Goal: Task Accomplishment & Management: Manage account settings

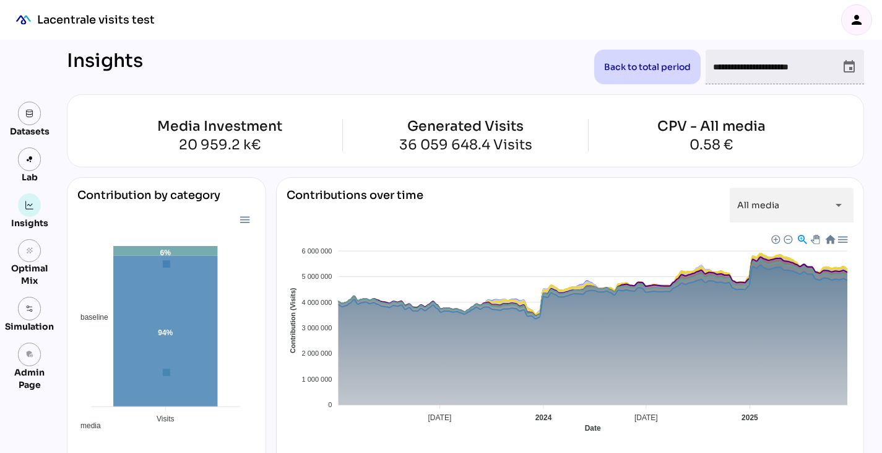
click at [856, 25] on icon "person" at bounding box center [856, 19] width 15 height 15
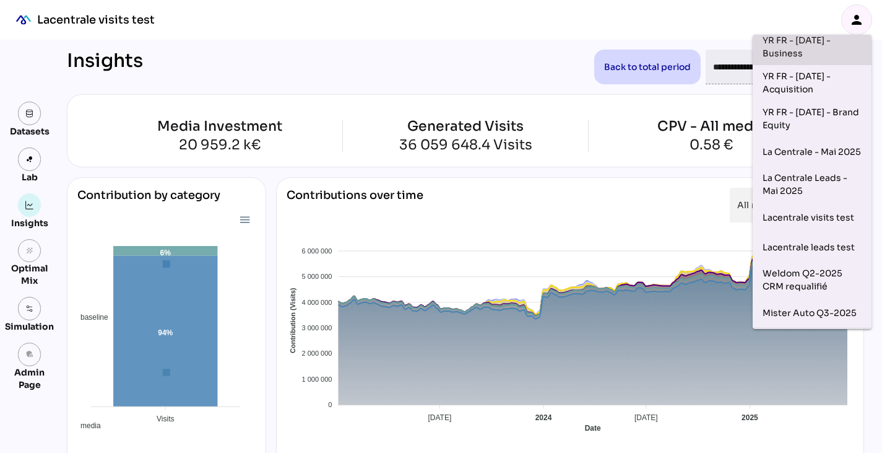
scroll to position [193, 0]
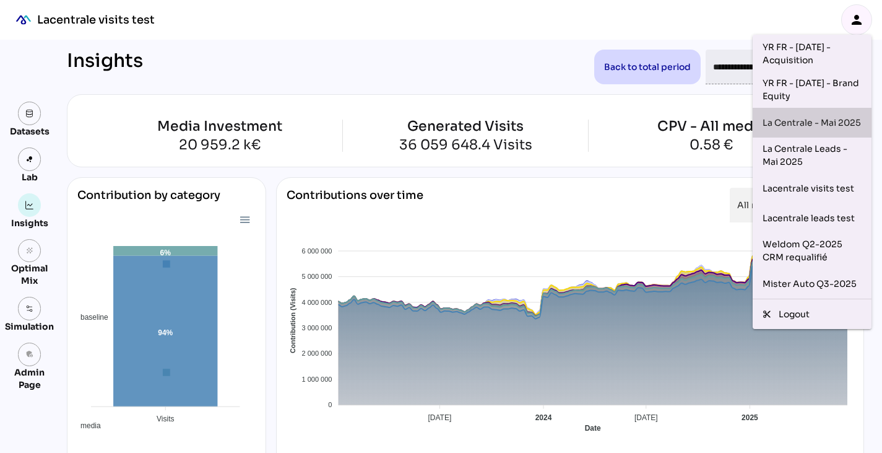
click at [818, 113] on div "La Centrale - Mai 2025" at bounding box center [812, 123] width 99 height 20
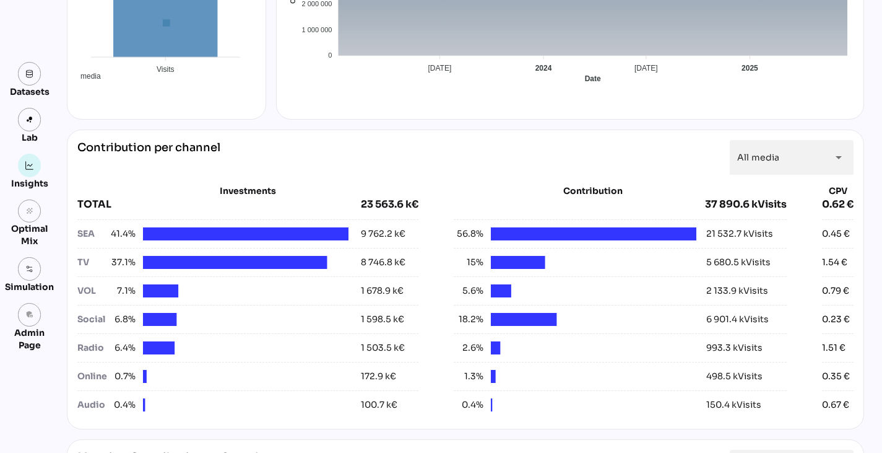
scroll to position [0, 0]
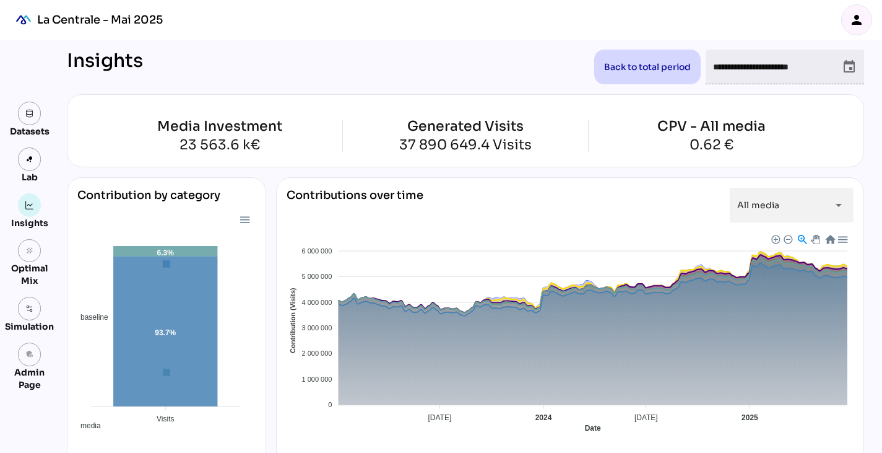
click at [858, 32] on div "person" at bounding box center [857, 20] width 30 height 30
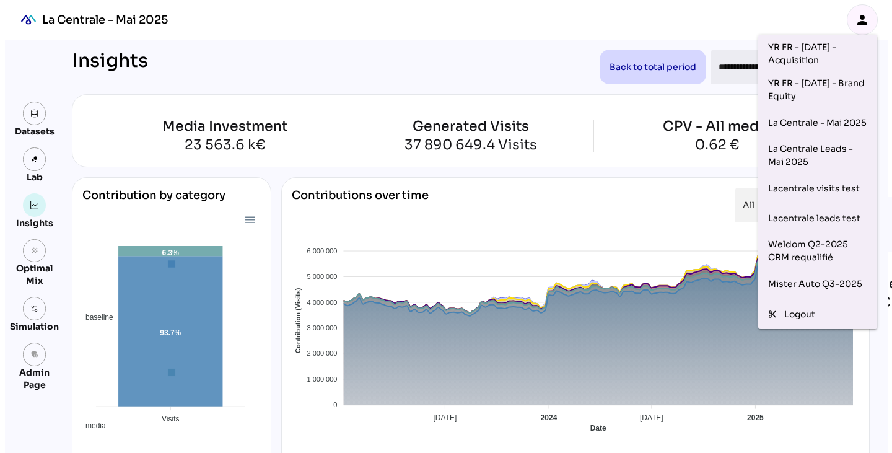
scroll to position [191, 0]
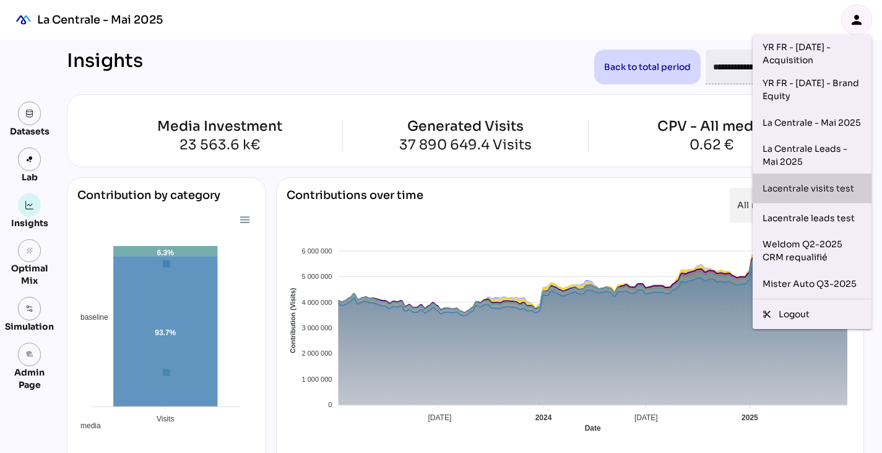
click at [817, 183] on div "Lacentrale visits test" at bounding box center [812, 188] width 99 height 20
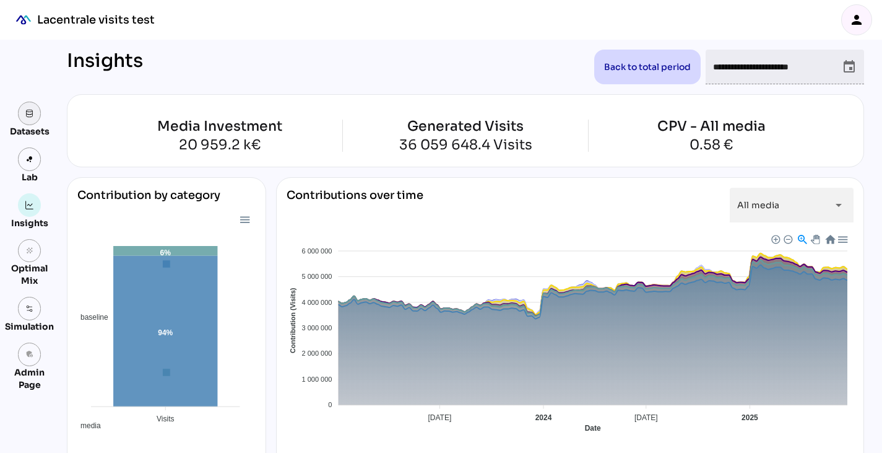
click at [33, 117] on img at bounding box center [29, 113] width 9 height 9
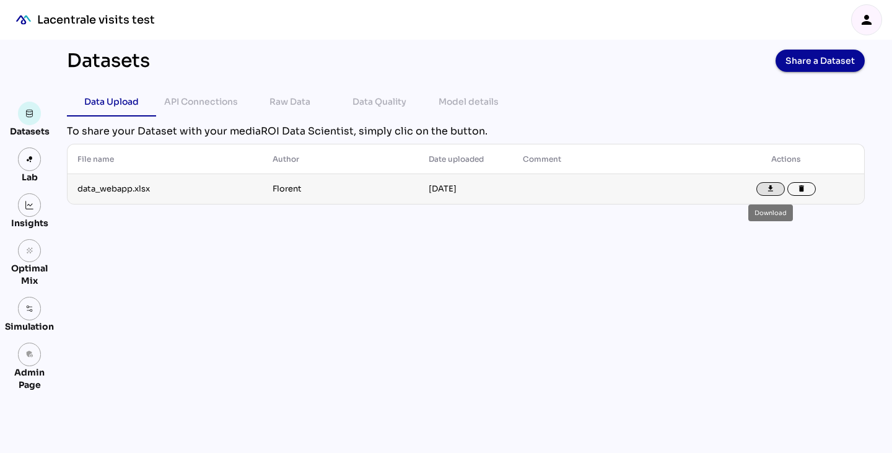
click at [768, 191] on icon "file_download" at bounding box center [770, 189] width 9 height 9
click at [866, 20] on icon "person" at bounding box center [866, 19] width 15 height 15
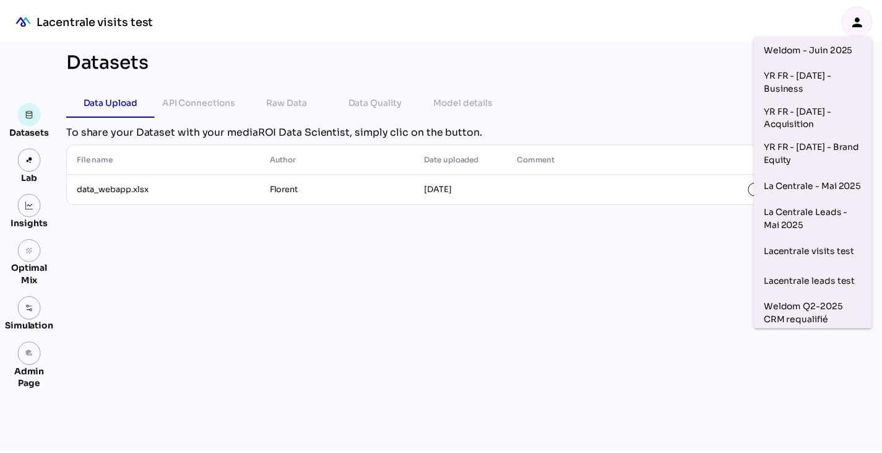
scroll to position [193, 0]
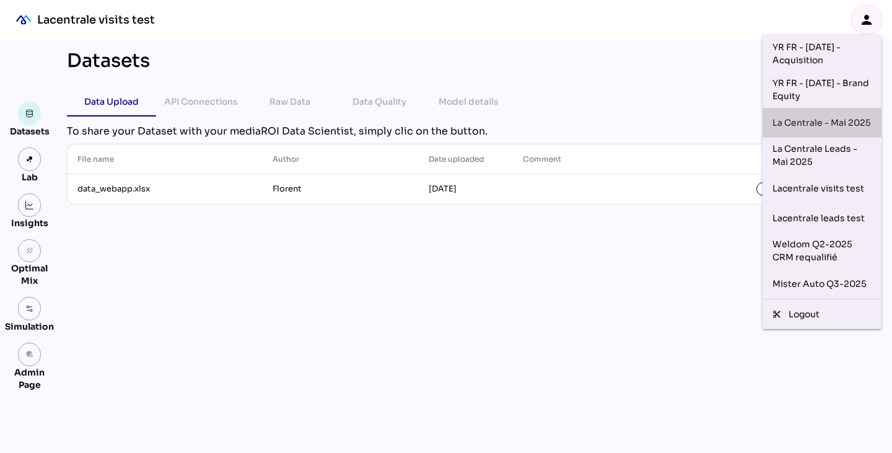
click at [808, 113] on div "La Centrale - Mai 2025" at bounding box center [821, 123] width 99 height 20
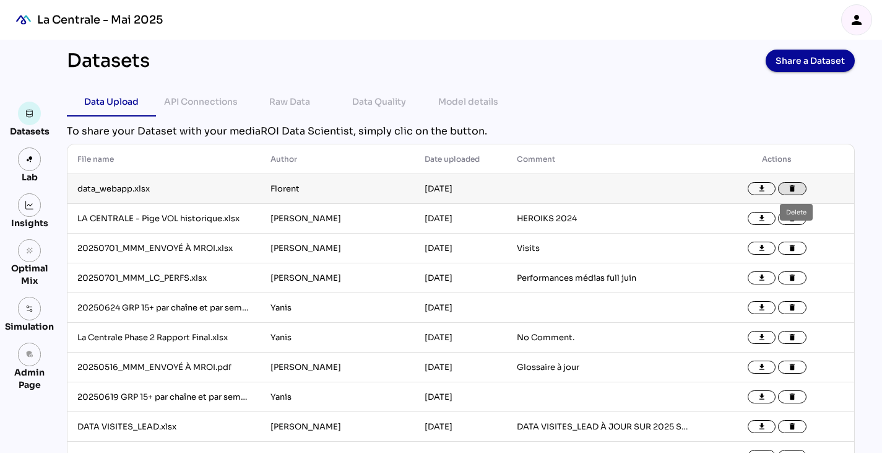
click at [797, 185] on icon "delete" at bounding box center [792, 189] width 9 height 9
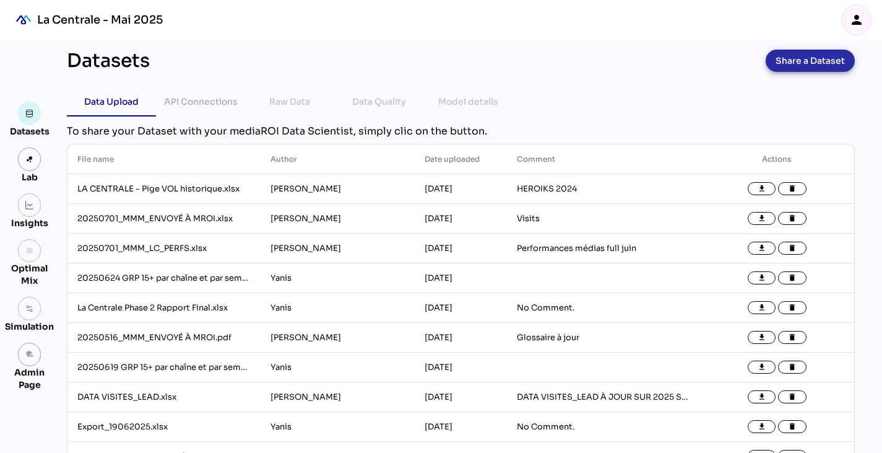
click at [802, 60] on span "Share a Dataset" at bounding box center [810, 60] width 69 height 17
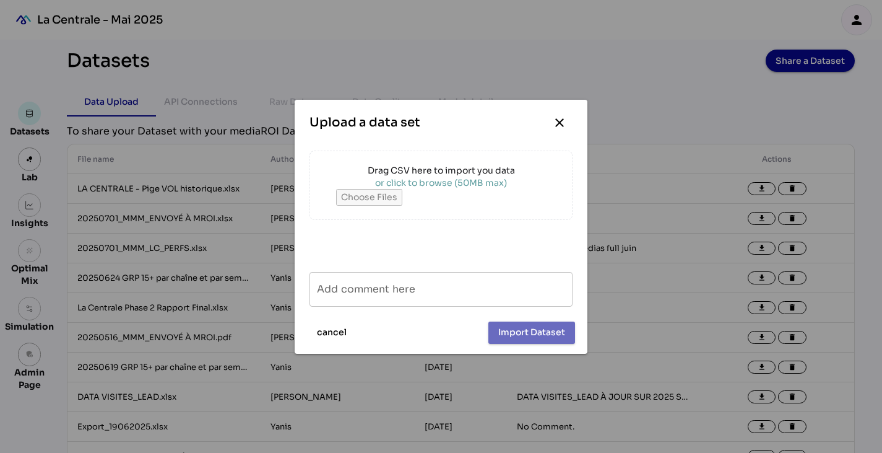
click at [469, 185] on div "or click to browse (50MB max)" at bounding box center [441, 182] width 211 height 12
type input "**********"
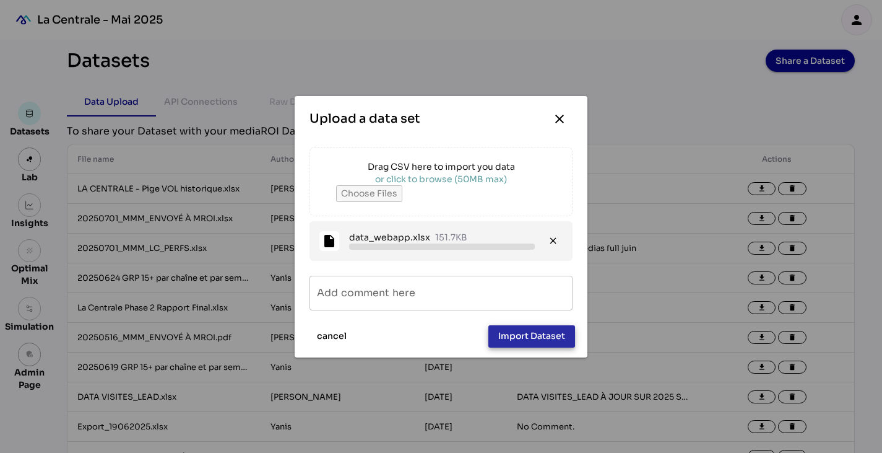
click at [513, 337] on span "Import Dataset" at bounding box center [531, 335] width 67 height 15
type input "**********"
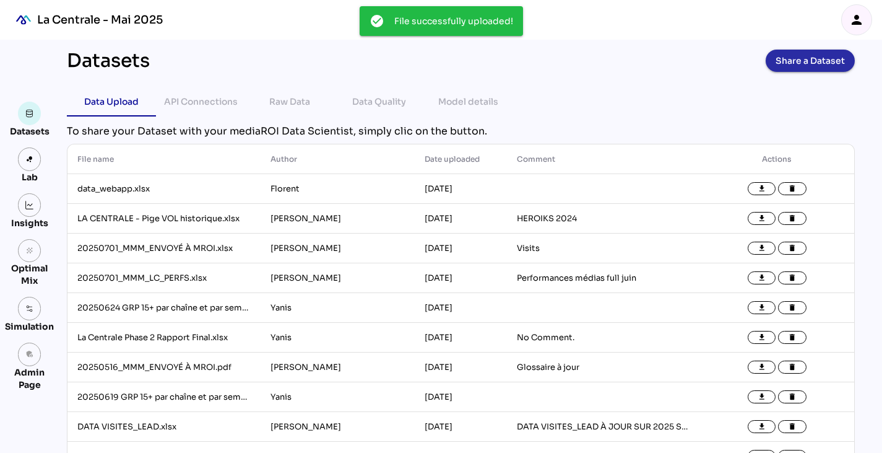
click at [800, 64] on span "Share a Dataset" at bounding box center [810, 60] width 69 height 17
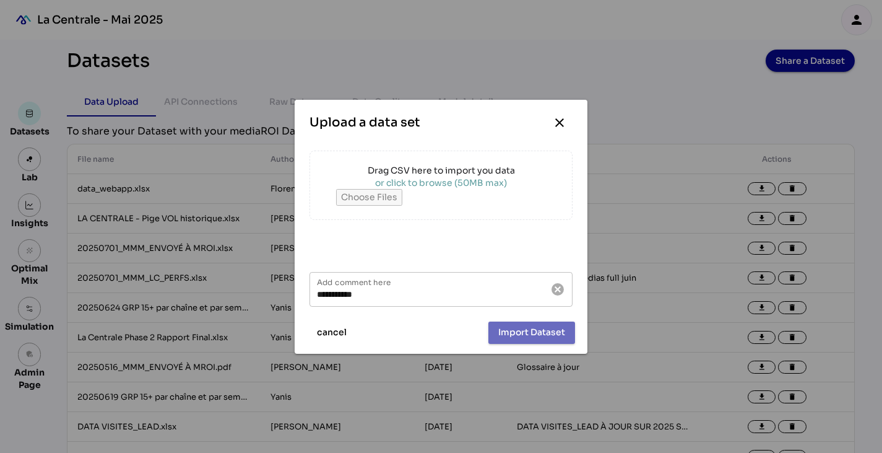
click at [508, 178] on div "or click to browse (50MB max)" at bounding box center [441, 182] width 211 height 12
type input "**********"
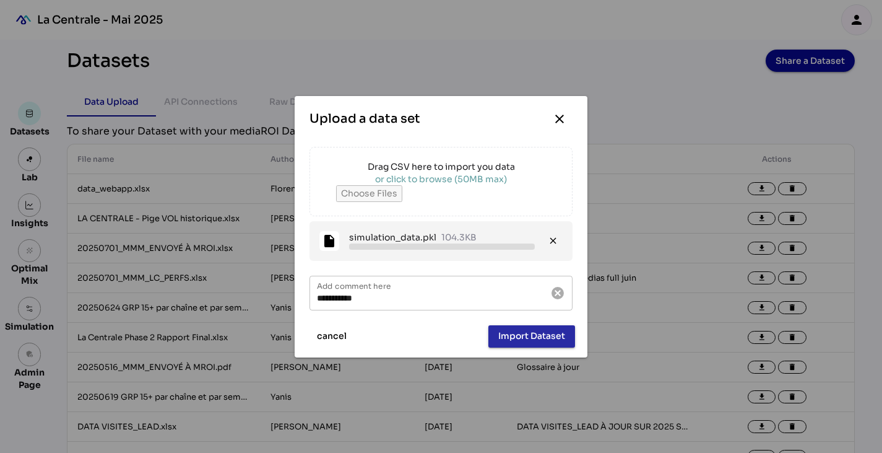
click at [512, 335] on span "Import Dataset" at bounding box center [531, 335] width 67 height 15
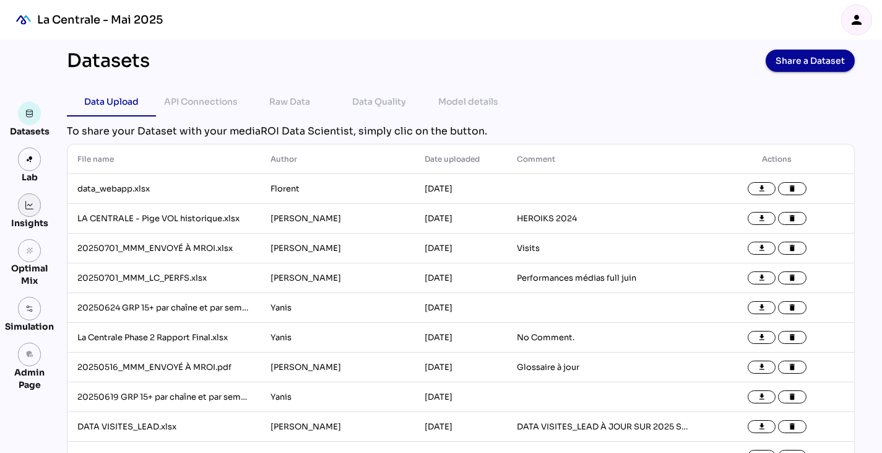
click at [25, 215] on link at bounding box center [30, 205] width 24 height 24
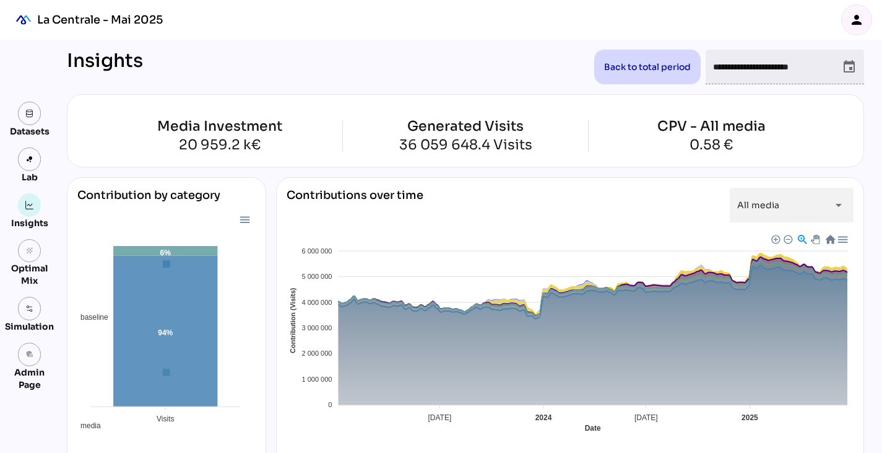
click at [864, 18] on div "person" at bounding box center [857, 20] width 30 height 30
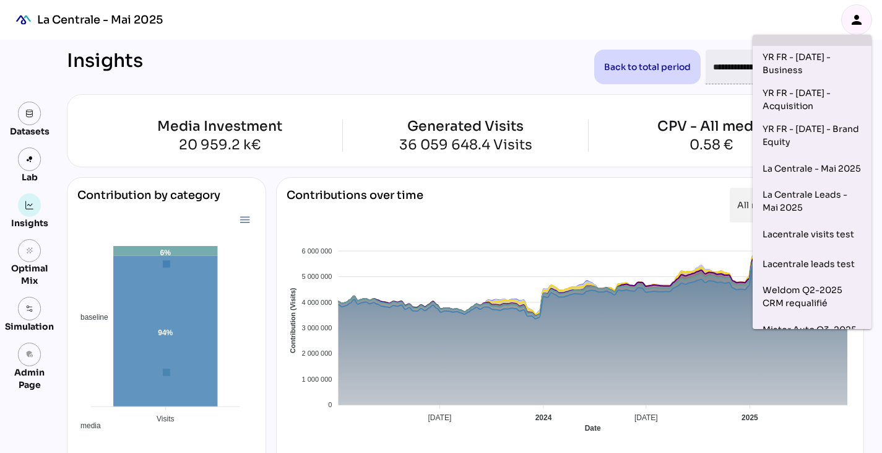
scroll to position [144, 0]
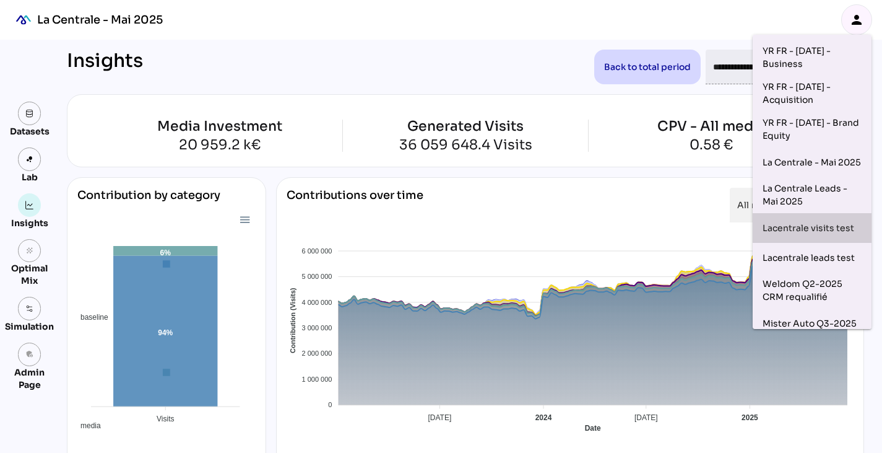
click at [821, 230] on div "Lacentrale visits test" at bounding box center [812, 228] width 99 height 20
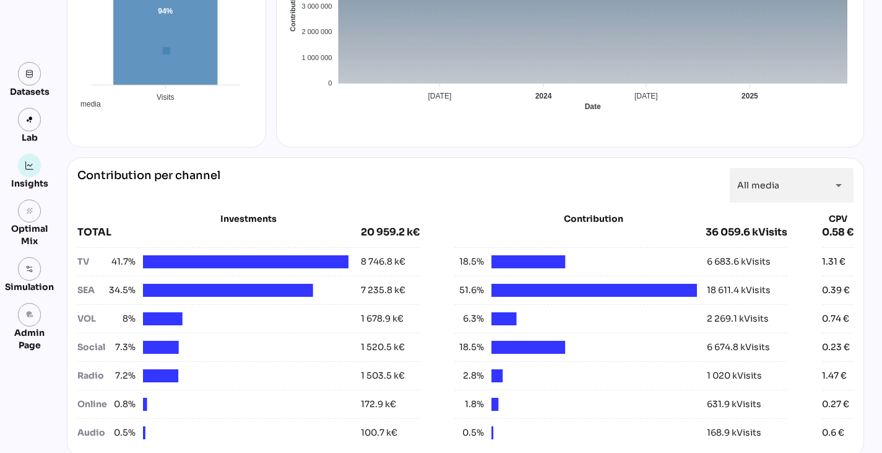
scroll to position [0, 0]
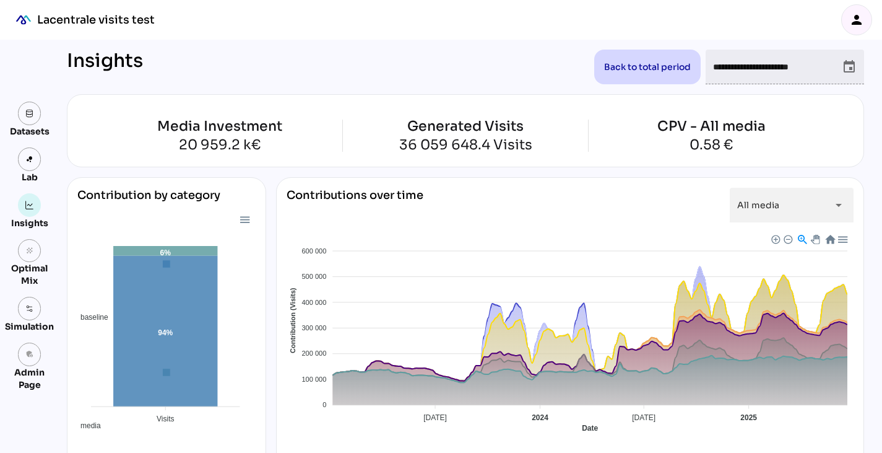
click at [856, 17] on icon "person" at bounding box center [856, 19] width 15 height 15
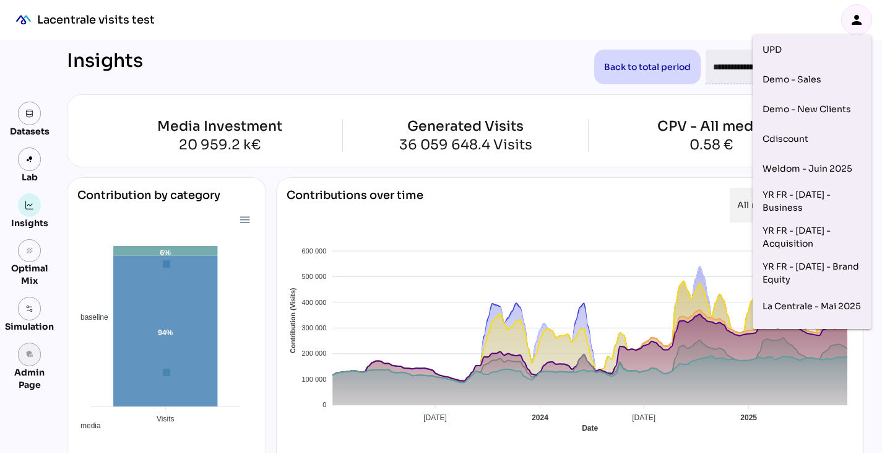
click at [33, 361] on link "admin_panel_settings" at bounding box center [30, 354] width 24 height 24
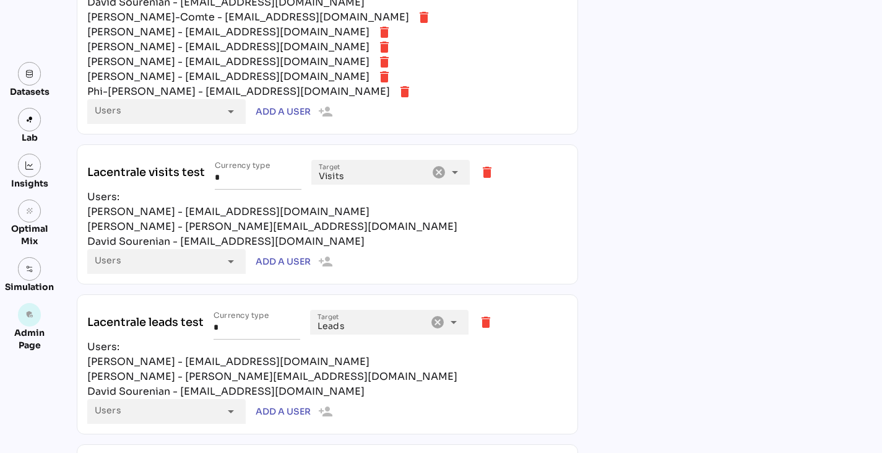
scroll to position [2524, 0]
click at [495, 170] on icon "delete" at bounding box center [487, 171] width 15 height 15
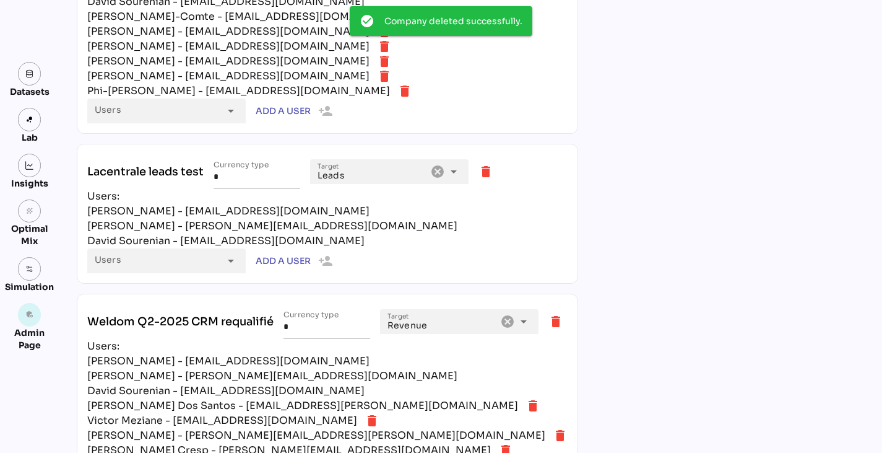
click at [493, 172] on icon "delete" at bounding box center [486, 171] width 15 height 15
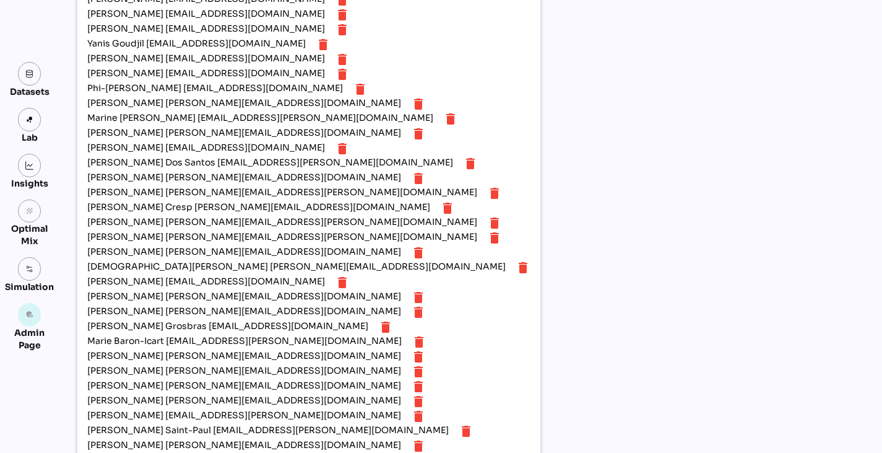
scroll to position [3321, 0]
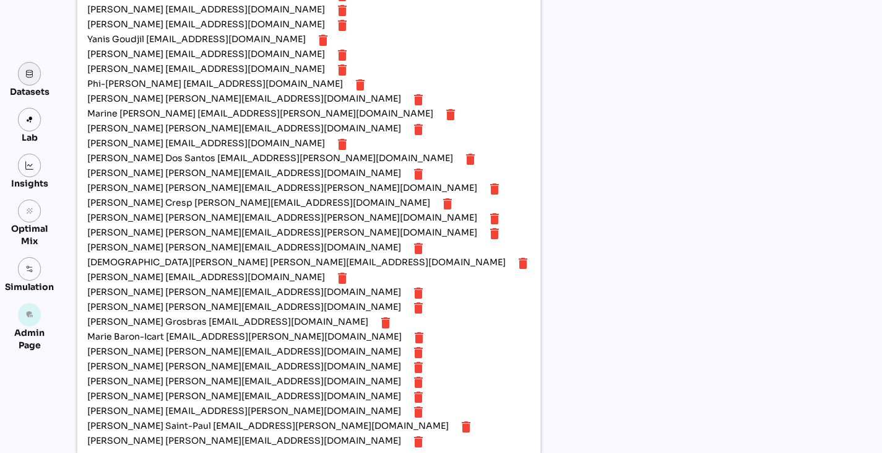
click at [33, 76] on img at bounding box center [29, 73] width 9 height 9
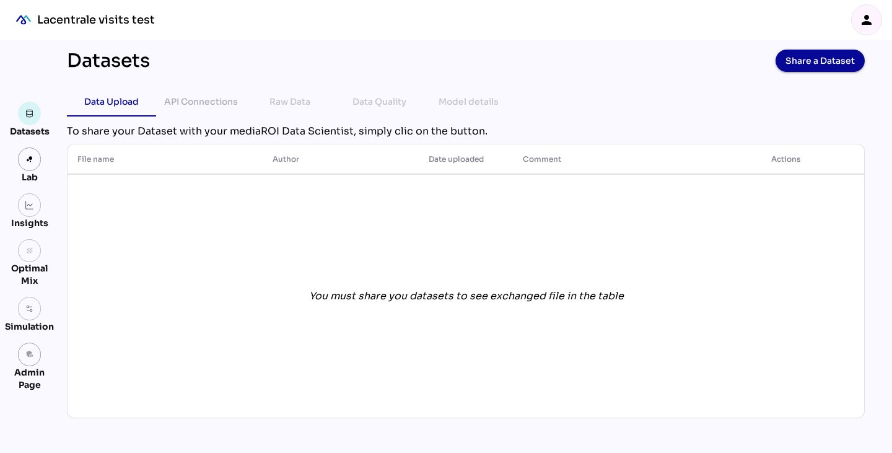
click at [854, 20] on div "person" at bounding box center [866, 20] width 30 height 30
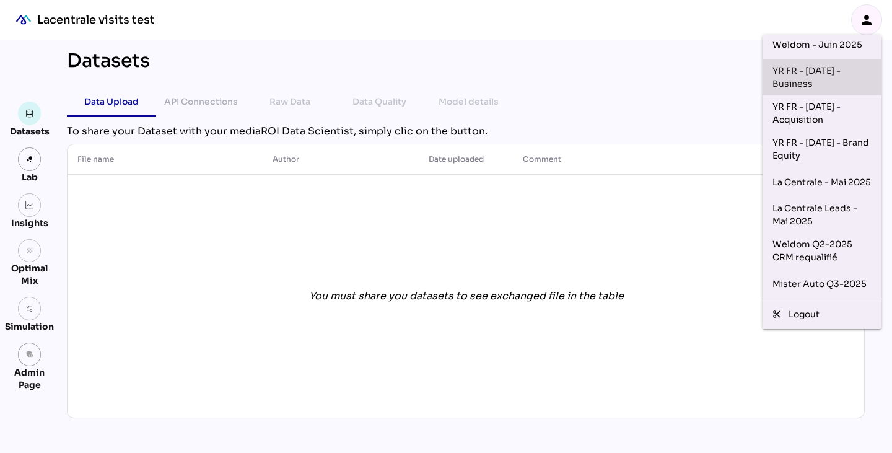
scroll to position [133, 0]
